Goal: Task Accomplishment & Management: Complete application form

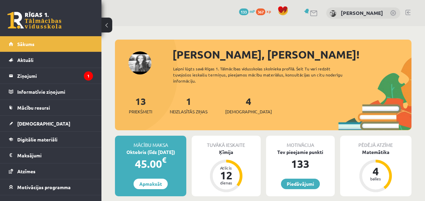
drag, startPoint x: 222, startPoint y: 102, endPoint x: 236, endPoint y: 105, distance: 13.5
click at [223, 102] on div "13 Priekšmeti 1 Neizlasītās ziņas 4 Ieskaites" at bounding box center [263, 112] width 297 height 36
click at [240, 105] on link "4 Ieskaites" at bounding box center [248, 105] width 47 height 20
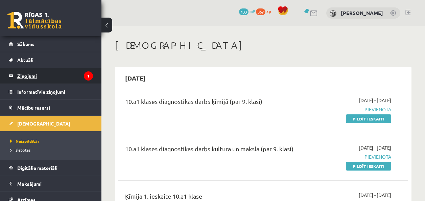
click at [67, 80] on legend "Ziņojumi 1" at bounding box center [55, 76] width 76 height 16
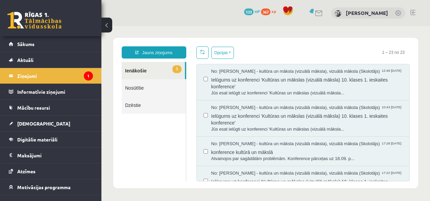
click at [223, 87] on span "Ielūgums uz konferenci 'Kultūras un mākslas (vizuālā māksla) 10. klases 1. iesk…" at bounding box center [308, 82] width 192 height 15
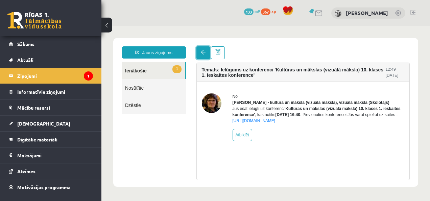
click at [202, 47] on link at bounding box center [204, 52] width 14 height 13
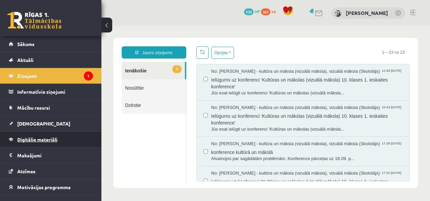
click at [37, 141] on span "Digitālie materiāli" at bounding box center [37, 139] width 40 height 6
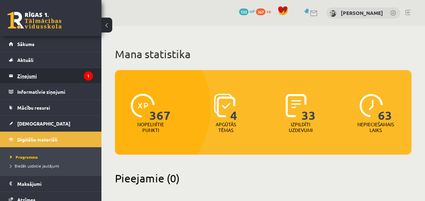
click at [69, 77] on legend "Ziņojumi 1" at bounding box center [55, 76] width 76 height 16
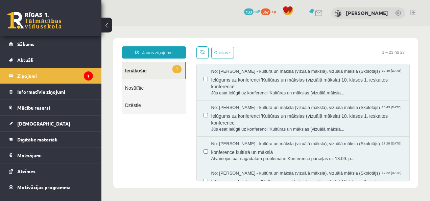
click at [171, 66] on link "1 Ienākošie" at bounding box center [153, 70] width 63 height 17
click at [58, 135] on link "Digitālie materiāli" at bounding box center [51, 140] width 84 height 16
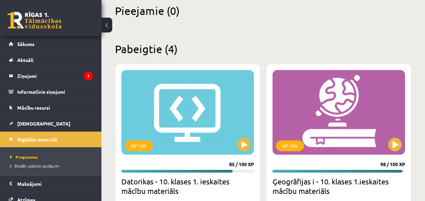
scroll to position [169, 0]
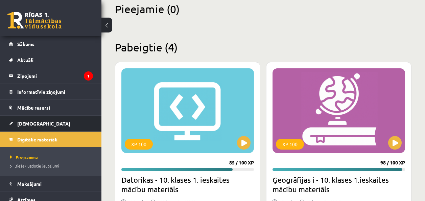
click at [30, 125] on span "[DEMOGRAPHIC_DATA]" at bounding box center [43, 123] width 53 height 6
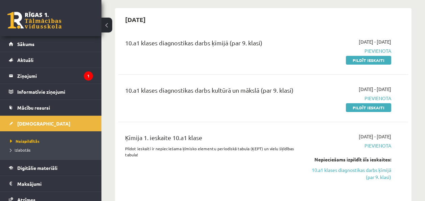
scroll to position [68, 0]
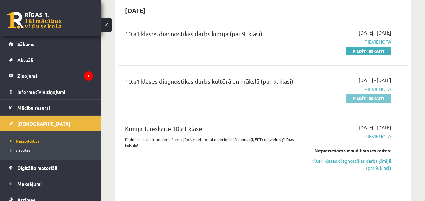
click at [358, 101] on link "Pildīt ieskaiti" at bounding box center [368, 98] width 45 height 9
click at [353, 99] on link "Pildīt ieskaiti" at bounding box center [368, 98] width 45 height 9
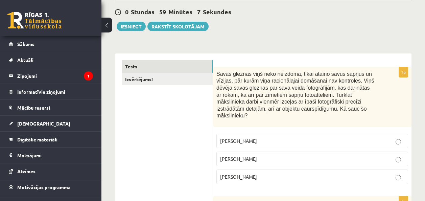
scroll to position [68, 0]
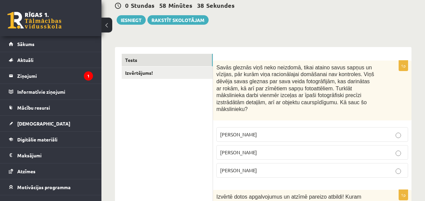
click at [230, 149] on span "[PERSON_NAME]" at bounding box center [238, 152] width 37 height 6
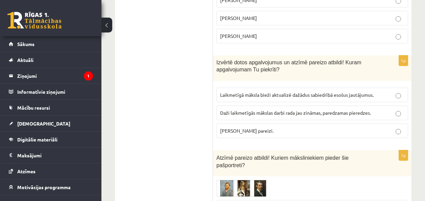
scroll to position [203, 0]
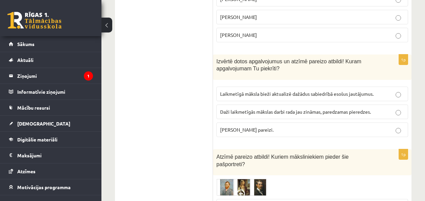
click at [290, 91] on span "Laikmetīgā māksla bieži aktualizē dažādus sabiedrībā esošus jautājumus." at bounding box center [297, 94] width 154 height 6
click at [245, 126] on p "[PERSON_NAME] pareizi." at bounding box center [312, 129] width 184 height 7
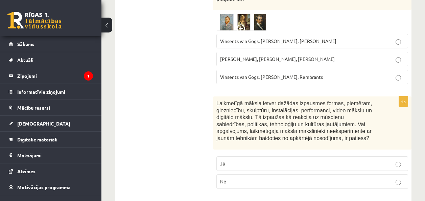
scroll to position [338, 0]
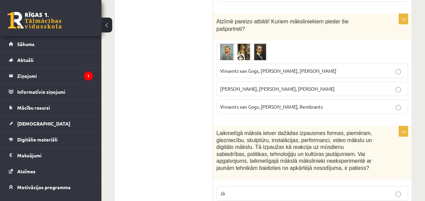
click at [242, 54] on span at bounding box center [242, 59] width 11 height 11
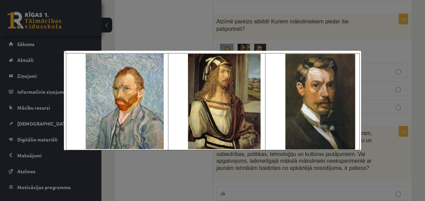
click at [189, 23] on div at bounding box center [212, 100] width 425 height 201
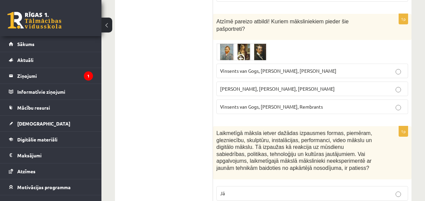
click at [294, 64] on label "Vinsents van Gogs, [PERSON_NAME], [PERSON_NAME]" at bounding box center [313, 71] width 192 height 15
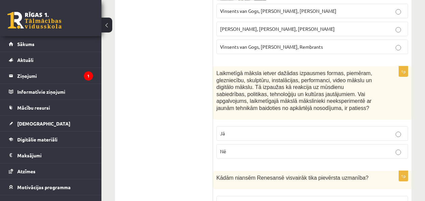
scroll to position [406, 0]
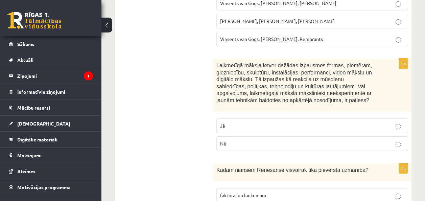
click at [260, 140] on p "Nē" at bounding box center [312, 143] width 184 height 7
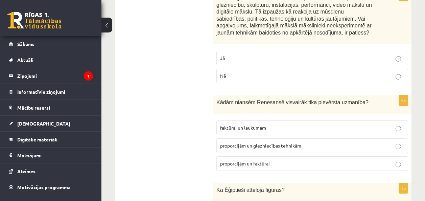
scroll to position [508, 0]
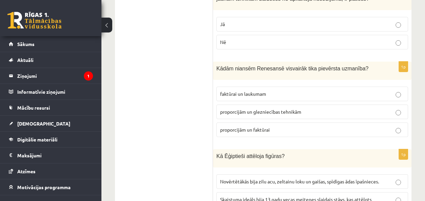
click at [266, 108] on p "proporcijām un glezniecības tehnikām" at bounding box center [312, 111] width 184 height 7
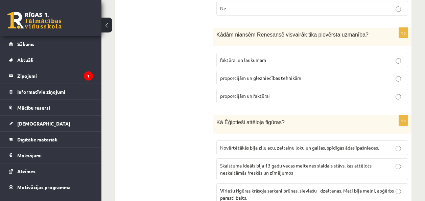
scroll to position [575, 0]
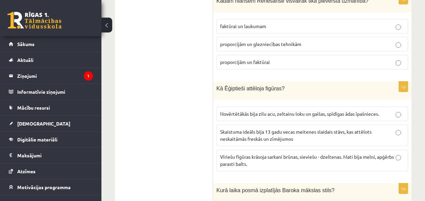
click at [283, 154] on span "Vīriešu figūras krāsoja sarkani brūnas, sieviešu - dzeltenas. Mati bija melni, …" at bounding box center [307, 160] width 174 height 13
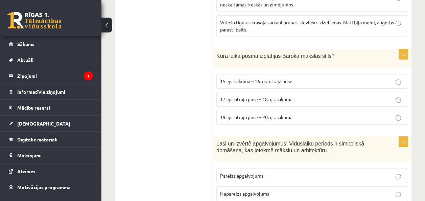
scroll to position [711, 0]
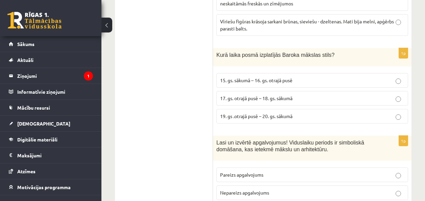
click at [276, 95] on span "17. gs. otrajā pusē – 18. gs. sākumā" at bounding box center [256, 98] width 72 height 6
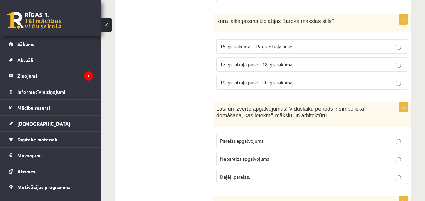
click at [263, 134] on label "Pareizs apgalvojums" at bounding box center [313, 141] width 192 height 15
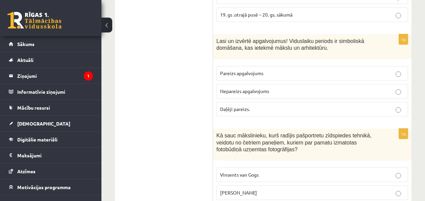
scroll to position [846, 0]
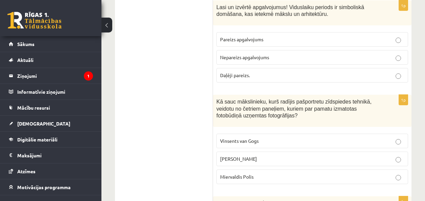
click at [270, 155] on p "[PERSON_NAME]" at bounding box center [312, 158] width 184 height 7
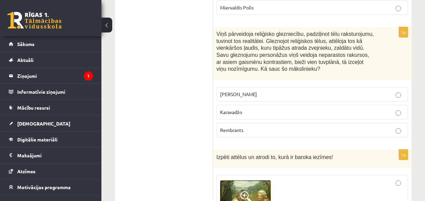
scroll to position [1049, 0]
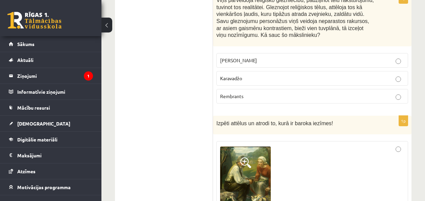
click at [229, 71] on label "Karavadžo" at bounding box center [313, 78] width 192 height 15
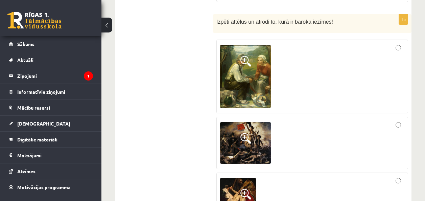
scroll to position [1184, 0]
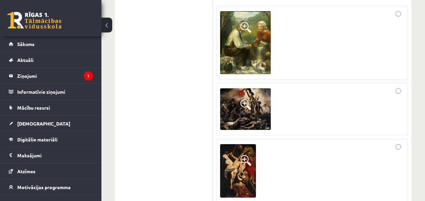
click at [318, 95] on div at bounding box center [312, 109] width 184 height 45
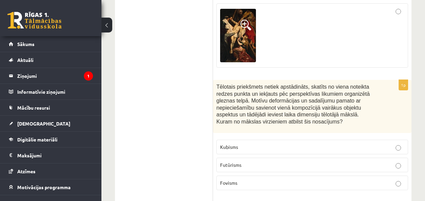
scroll to position [1354, 0]
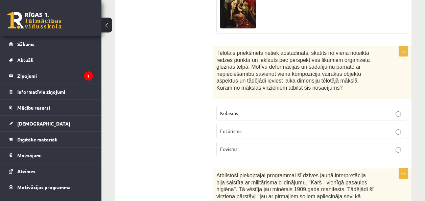
click at [234, 50] on span "Tēlotais priekšmets netiek apstādināts, skatīts no viena noteikta redzes punkta…" at bounding box center [294, 70] width 154 height 41
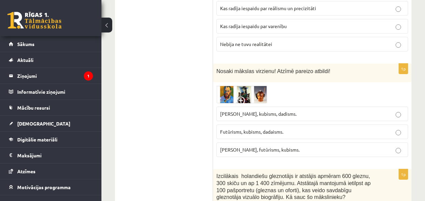
scroll to position [1861, 0]
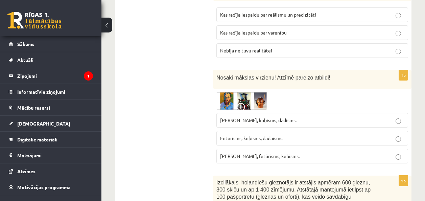
click at [269, 131] on label "Futūrisms, kubisms, dadaisms." at bounding box center [313, 138] width 192 height 15
click at [272, 117] on span "[PERSON_NAME], kubisms, dadisms." at bounding box center [258, 120] width 76 height 6
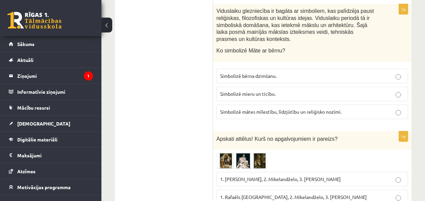
scroll to position [2883, 0]
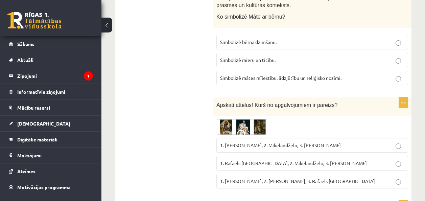
click at [240, 160] on span "1. Rafaēls [GEOGRAPHIC_DATA], 2. Mikelandželo, 3. [PERSON_NAME]" at bounding box center [293, 163] width 147 height 6
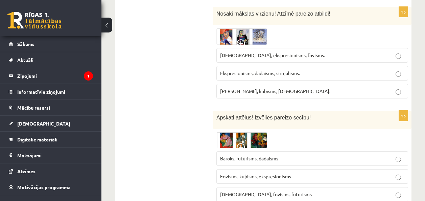
scroll to position [2267, 0]
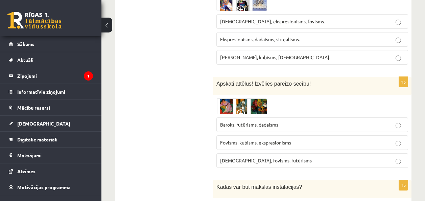
click at [277, 139] on span "Fovisms, kubisms, ekspresionisms" at bounding box center [255, 142] width 71 height 6
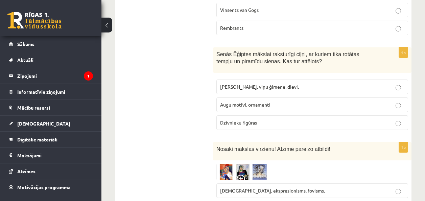
scroll to position [2132, 0]
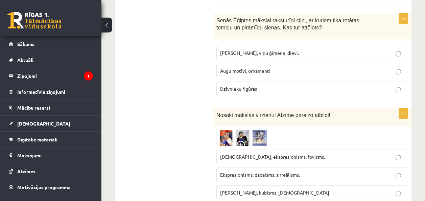
click at [257, 185] on label "[PERSON_NAME], kubisms, [DEMOGRAPHIC_DATA]." at bounding box center [313, 192] width 192 height 15
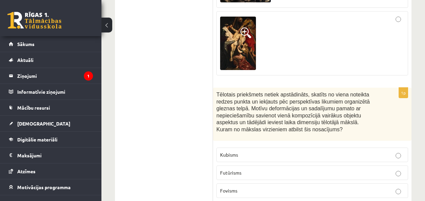
scroll to position [1320, 0]
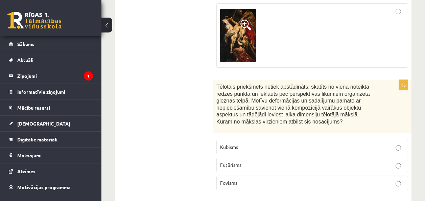
click at [247, 143] on p "Kubisms" at bounding box center [312, 146] width 184 height 7
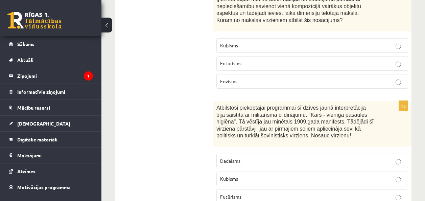
scroll to position [1455, 0]
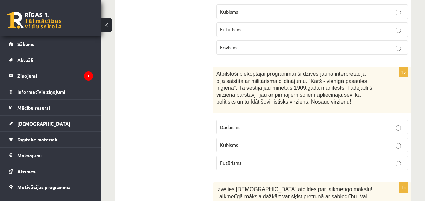
click at [230, 156] on label "Futūrisms" at bounding box center [313, 163] width 192 height 15
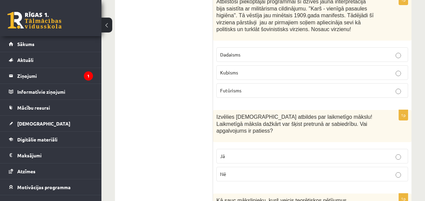
scroll to position [1557, 0]
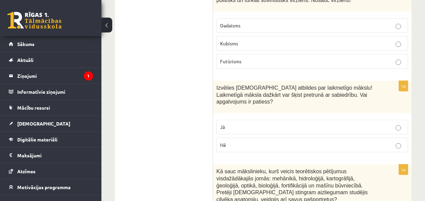
click at [254, 124] on p "Jā" at bounding box center [312, 127] width 184 height 7
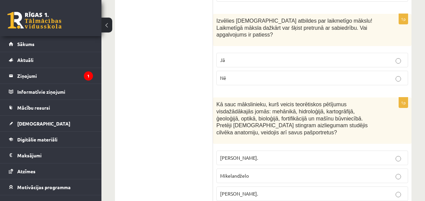
scroll to position [1624, 0]
click at [240, 186] on label "[PERSON_NAME]." at bounding box center [313, 193] width 192 height 15
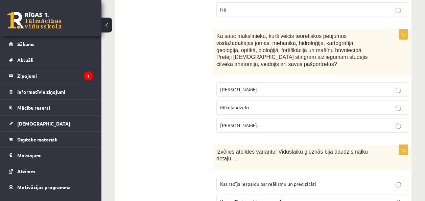
scroll to position [1726, 0]
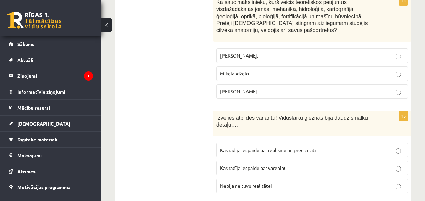
click at [240, 143] on label "Kas radīja iespaidu par reālismu un precizitāti" at bounding box center [313, 150] width 192 height 15
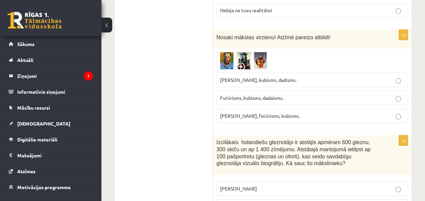
scroll to position [1929, 0]
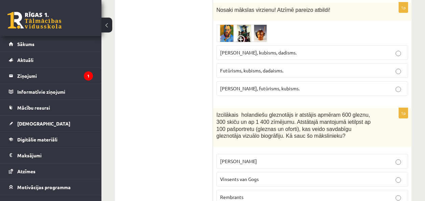
click at [230, 190] on label "Rembrants" at bounding box center [313, 197] width 192 height 15
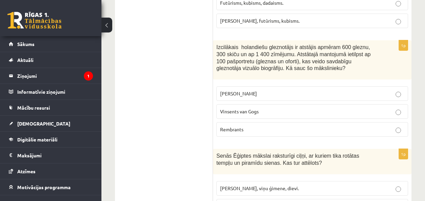
scroll to position [2030, 0]
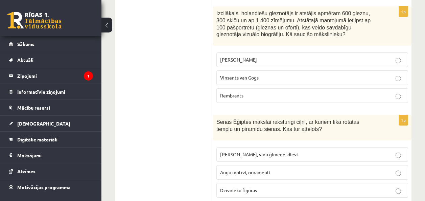
click at [245, 151] on span "[PERSON_NAME], viņu ģimene, dievi." at bounding box center [259, 154] width 79 height 6
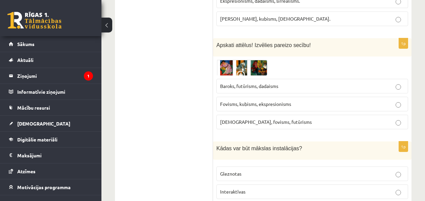
scroll to position [2335, 0]
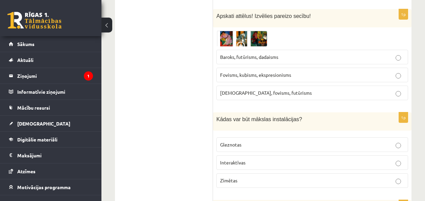
click at [221, 155] on label "Interaktīvas" at bounding box center [313, 162] width 192 height 15
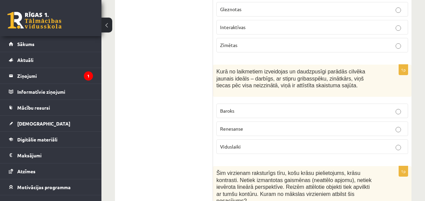
scroll to position [2436, 0]
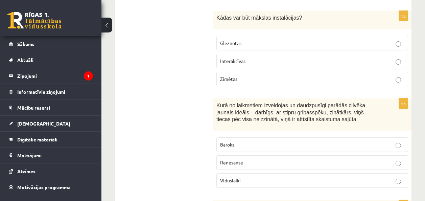
click at [331, 155] on label "Renesanse" at bounding box center [313, 162] width 192 height 15
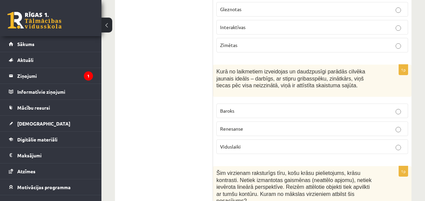
scroll to position [2538, 0]
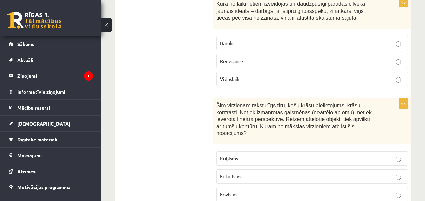
click at [258, 191] on p "Fovisms" at bounding box center [312, 194] width 184 height 7
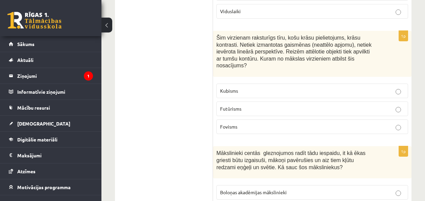
scroll to position [2640, 0]
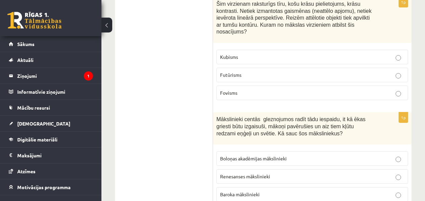
click at [216, 155] on div "1p Mākslinieki centās gleznojumos radīt tādu iespaidu, it kā ēkas griesti būtu …" at bounding box center [312, 159] width 199 height 95
click at [230, 191] on span "Baroka mākslinieki" at bounding box center [240, 194] width 40 height 6
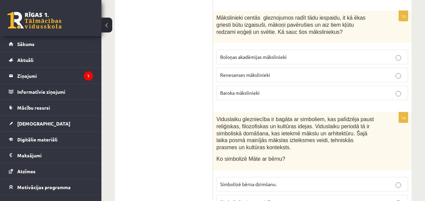
scroll to position [2775, 0]
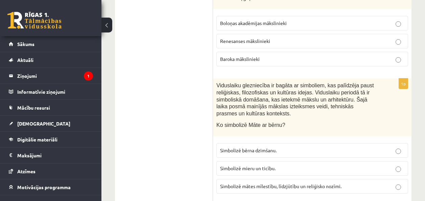
click at [244, 179] on label "Simbolizē mātes mīlestību, līdzjūtību un reliģisko nozīmi." at bounding box center [313, 186] width 192 height 15
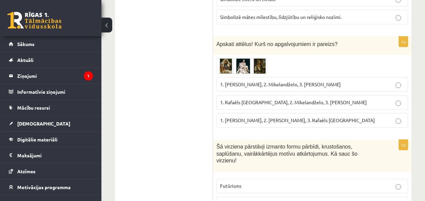
scroll to position [2978, 0]
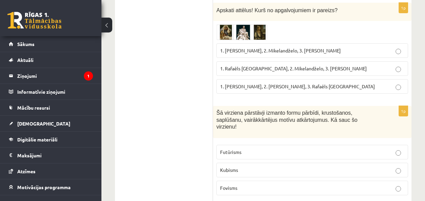
click at [253, 149] on p "Futūrisms" at bounding box center [312, 152] width 184 height 7
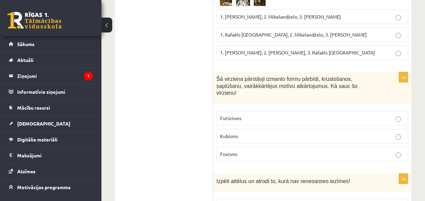
click at [236, 151] on span "Fovisms" at bounding box center [228, 154] width 17 height 6
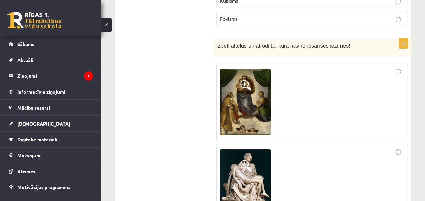
scroll to position [3181, 0]
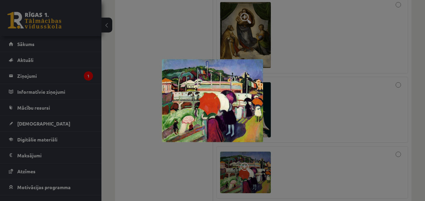
scroll to position [3282, 0]
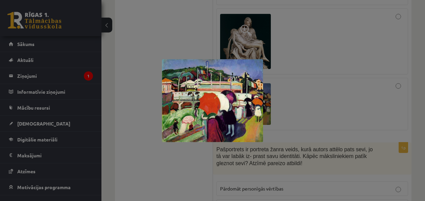
click at [284, 133] on div at bounding box center [212, 100] width 425 height 201
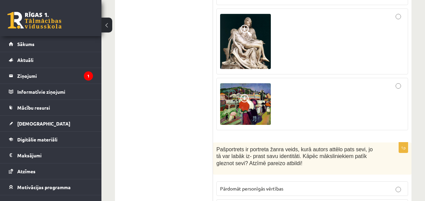
click at [347, 82] on div at bounding box center [312, 104] width 184 height 45
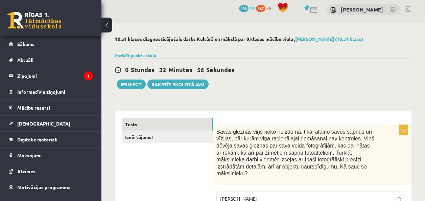
scroll to position [0, 0]
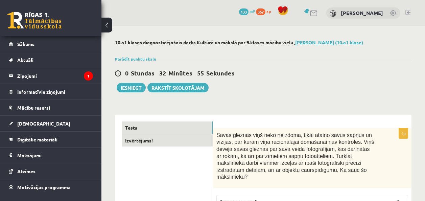
click at [149, 143] on link "Izvērtējums!" at bounding box center [167, 140] width 91 height 13
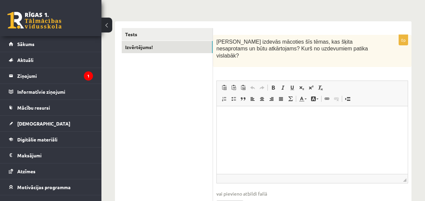
scroll to position [127, 0]
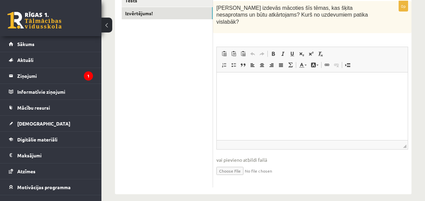
click at [288, 93] on html at bounding box center [312, 82] width 191 height 21
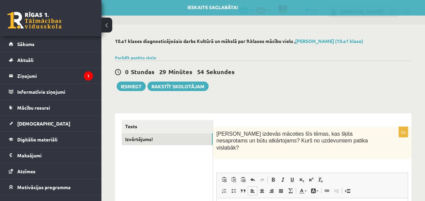
scroll to position [0, 0]
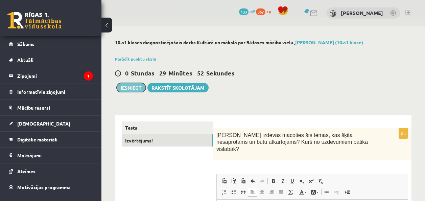
click at [131, 90] on button "Iesniegt" at bounding box center [131, 87] width 29 height 9
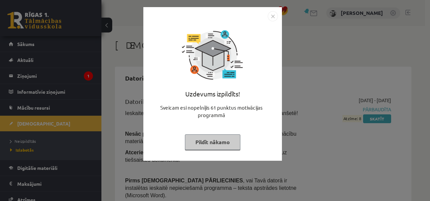
click at [237, 146] on button "Pildīt nākamo" at bounding box center [212, 142] width 55 height 16
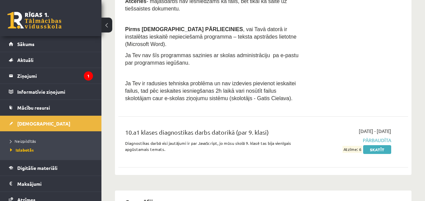
scroll to position [68, 0]
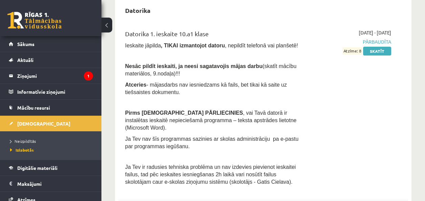
scroll to position [34, 0]
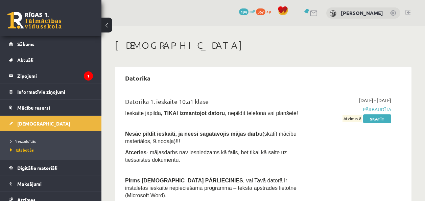
scroll to position [34, 0]
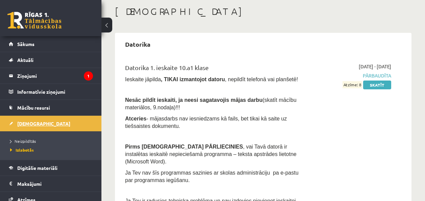
click at [56, 126] on link "[DEMOGRAPHIC_DATA]" at bounding box center [51, 124] width 84 height 16
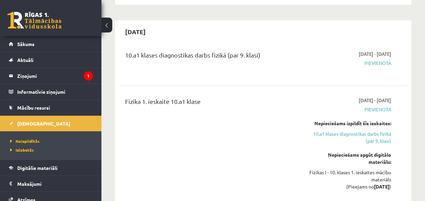
scroll to position [271, 0]
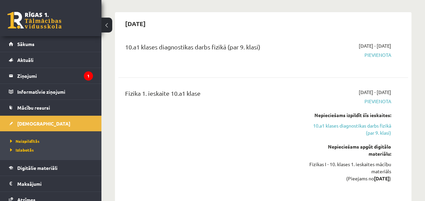
click at [27, 153] on li "Izlabotās" at bounding box center [52, 150] width 85 height 9
click at [27, 152] on link "Izlabotās" at bounding box center [52, 150] width 85 height 6
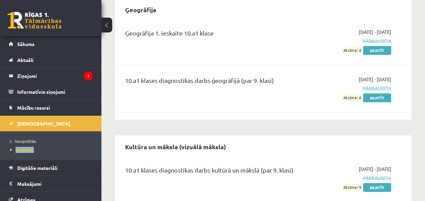
scroll to position [358, 0]
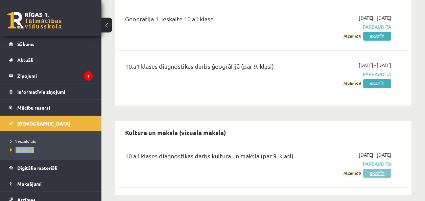
click at [372, 169] on link "Skatīt" at bounding box center [377, 173] width 28 height 9
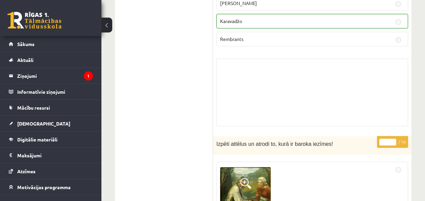
scroll to position [1760, 0]
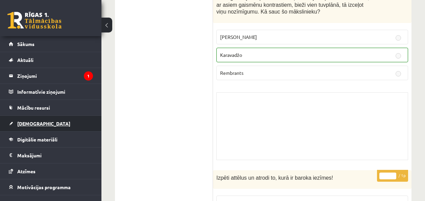
click at [25, 127] on link "[DEMOGRAPHIC_DATA]" at bounding box center [51, 124] width 84 height 16
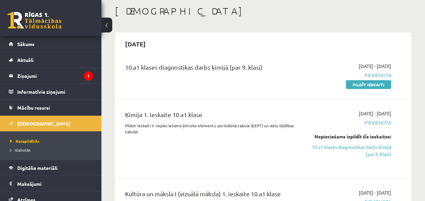
scroll to position [34, 0]
